Goal: Navigation & Orientation: Find specific page/section

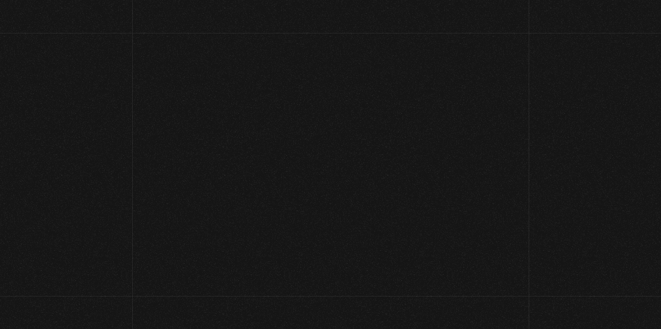
scroll to position [61, 0]
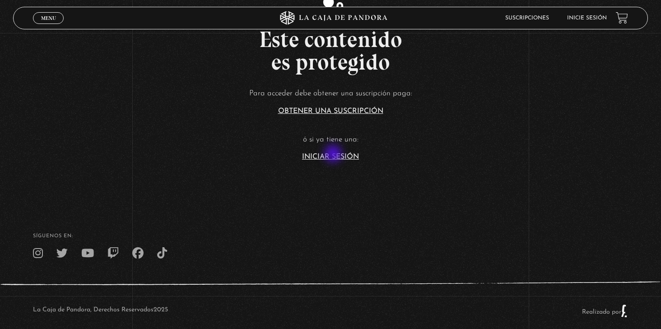
click at [334, 155] on link "Iniciar Sesión" at bounding box center [330, 156] width 57 height 7
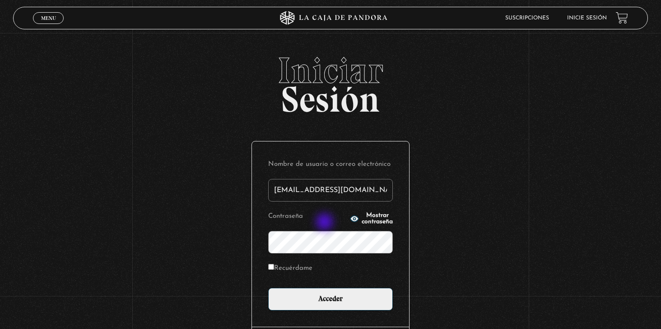
type input "yaslin_gaby@hotmail.com"
click at [385, 220] on span "Mostrar contraseña" at bounding box center [377, 218] width 31 height 13
click at [300, 267] on label "Recuérdame" at bounding box center [290, 269] width 44 height 14
click at [274, 267] on input "Recuérdame" at bounding box center [271, 267] width 6 height 6
checkbox input "true"
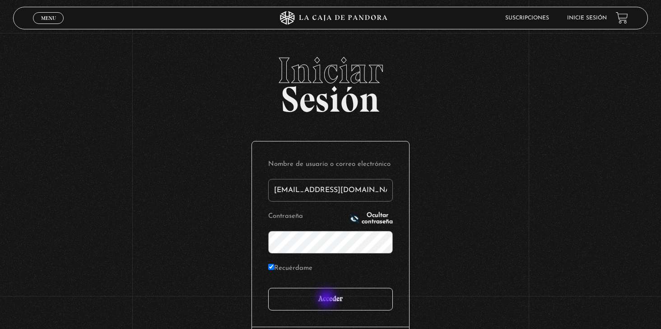
click at [328, 299] on input "Acceder" at bounding box center [330, 299] width 125 height 23
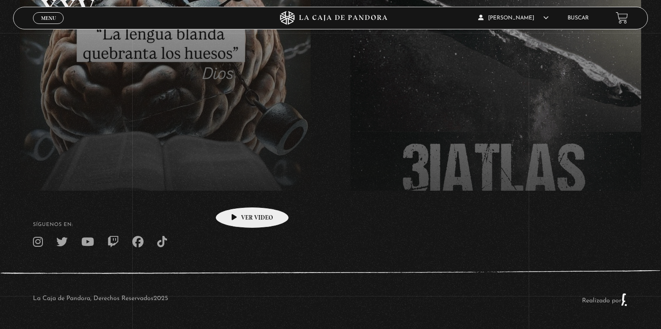
scroll to position [216, 0]
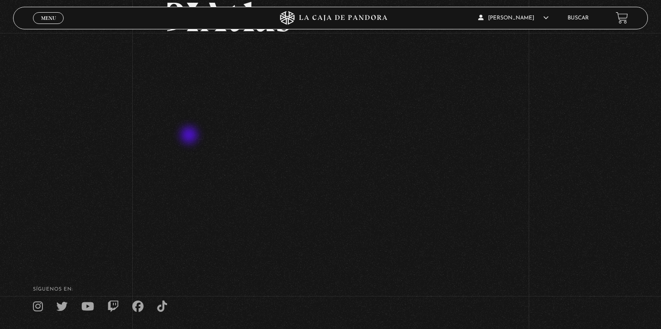
scroll to position [90, 0]
